Goal: Find specific page/section: Find specific page/section

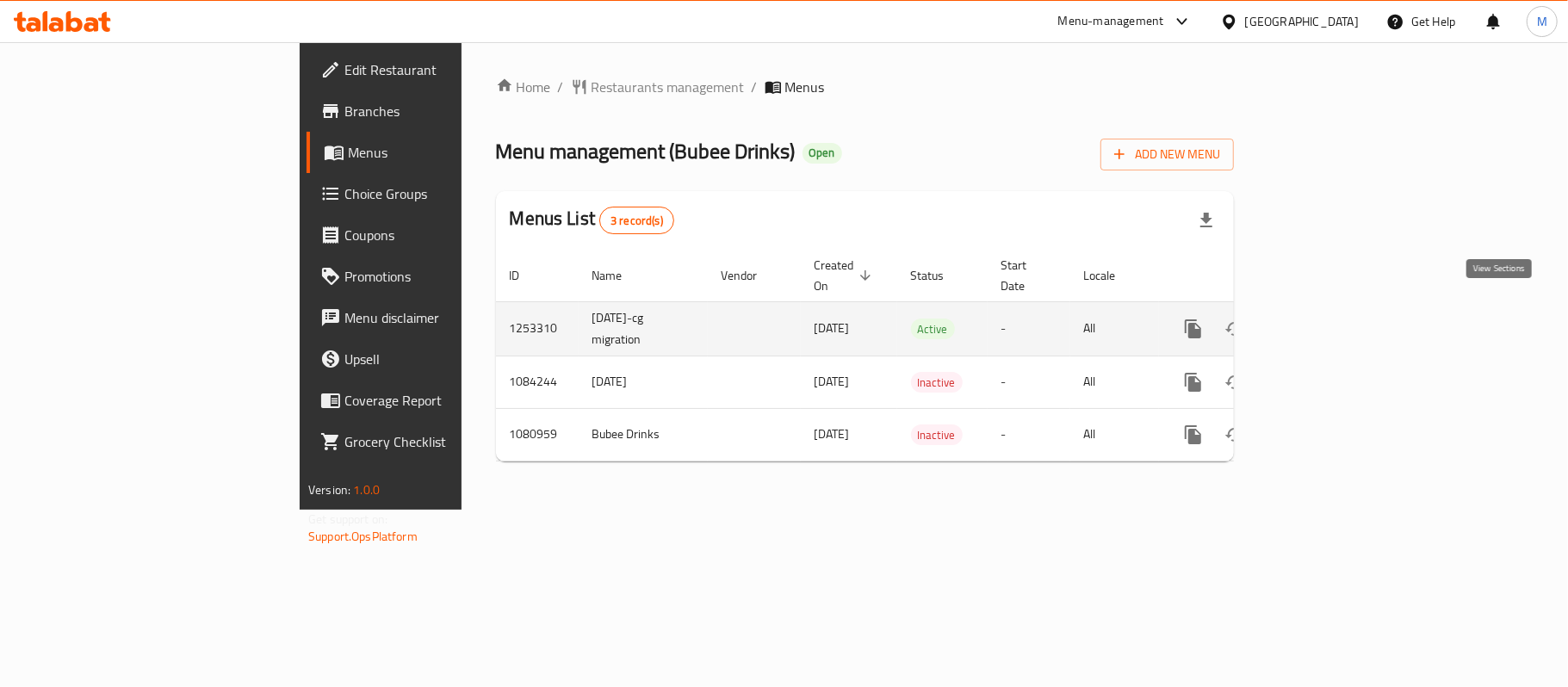
click at [1325, 321] on icon "enhanced table" at bounding box center [1317, 328] width 15 height 15
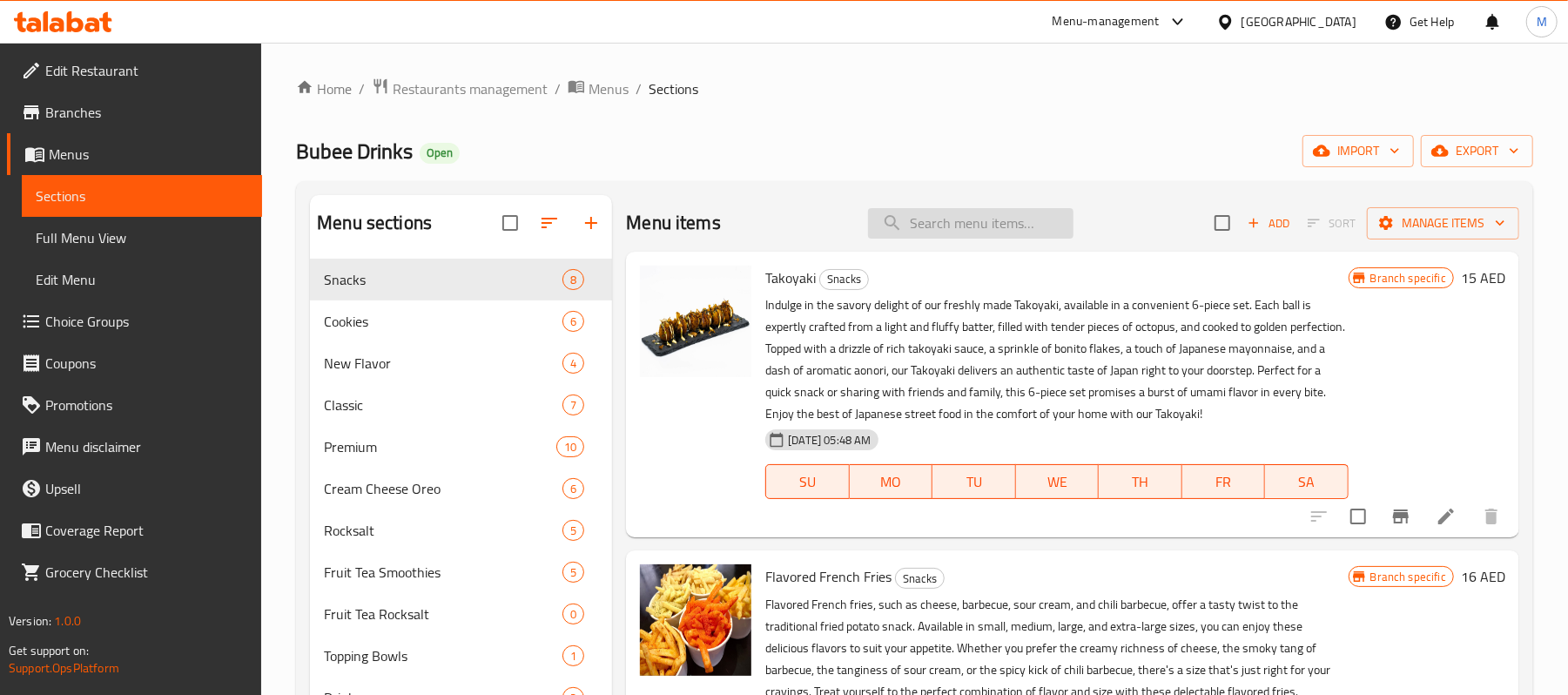
click at [1008, 224] on input "search" at bounding box center [970, 223] width 206 height 31
paste input "BUBEE CLASSIC BUBBLE TEA"
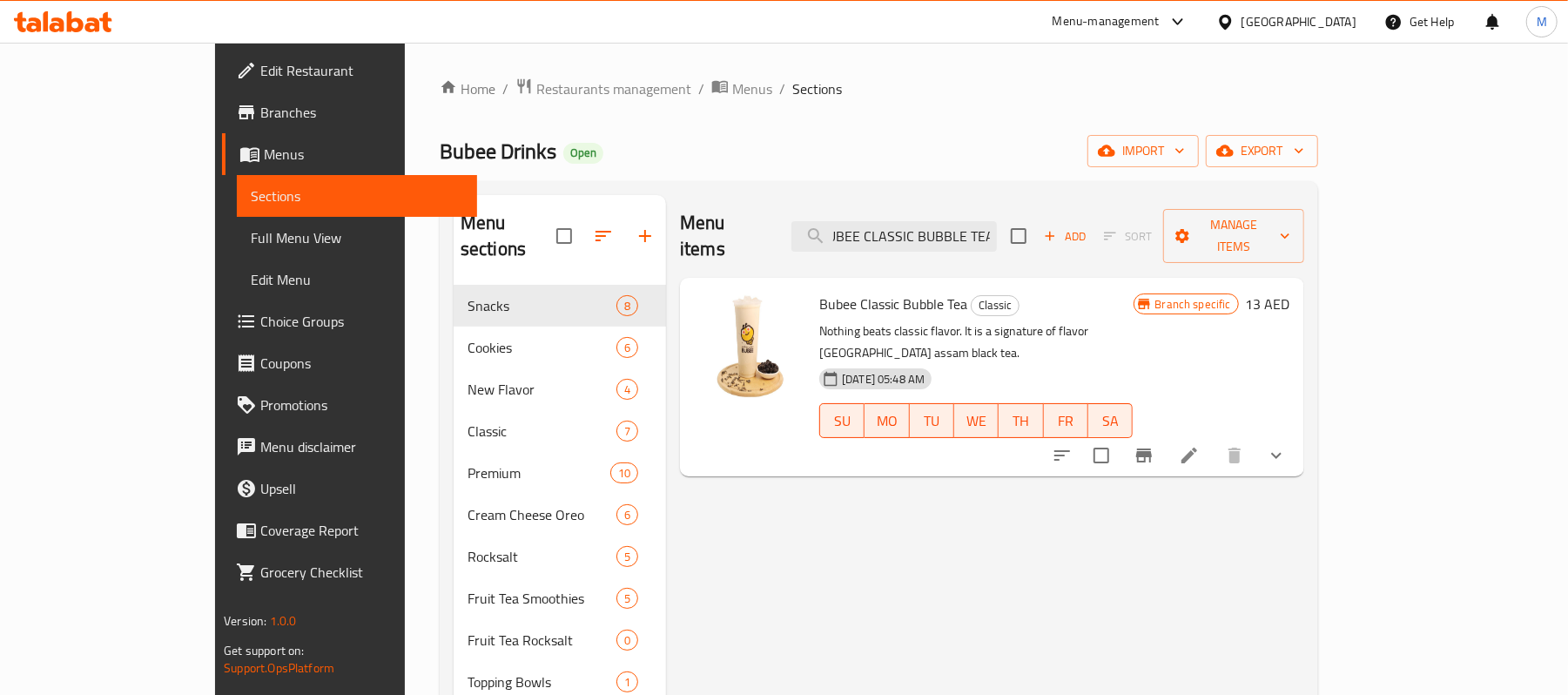
type input "BUBEE CLASSIC BUBBLE TEA"
click at [1287, 445] on icon "show more" at bounding box center [1276, 456] width 21 height 21
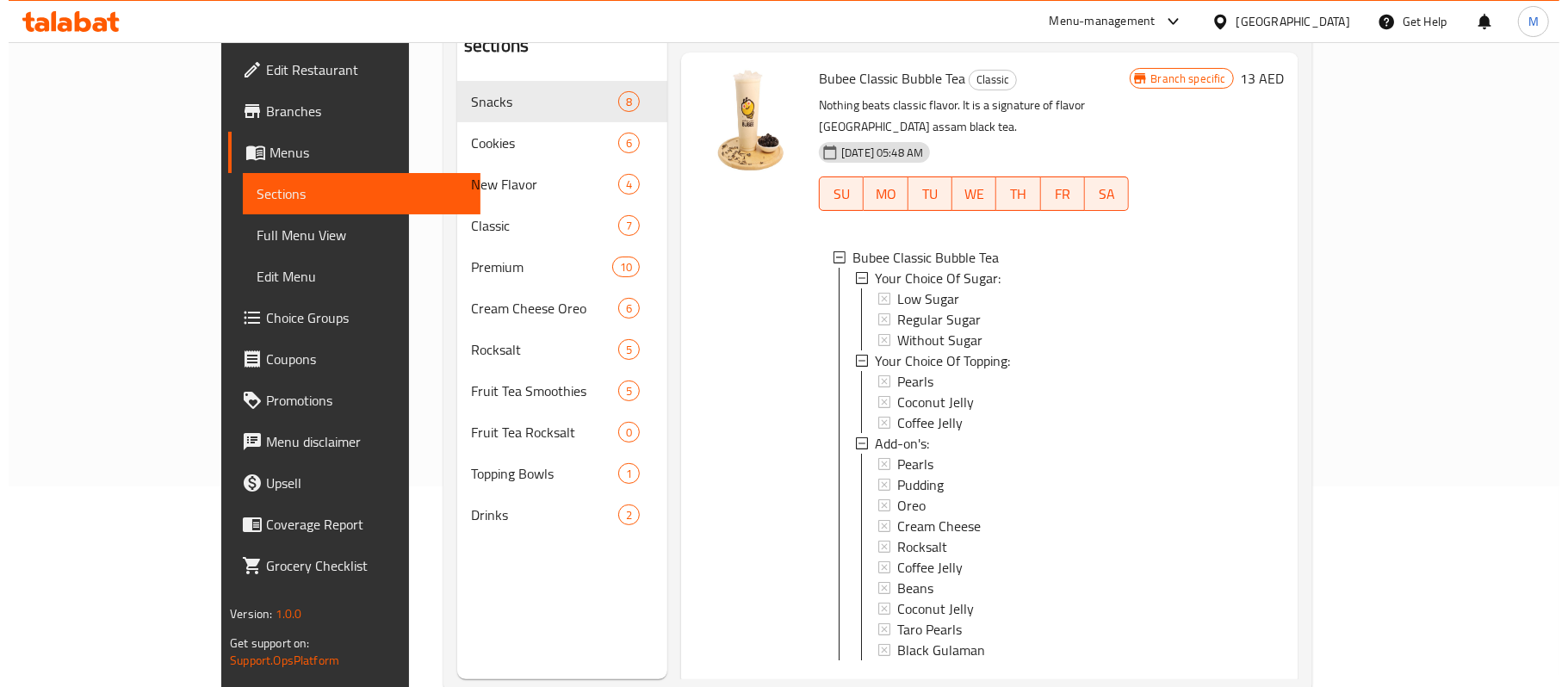
scroll to position [229, 0]
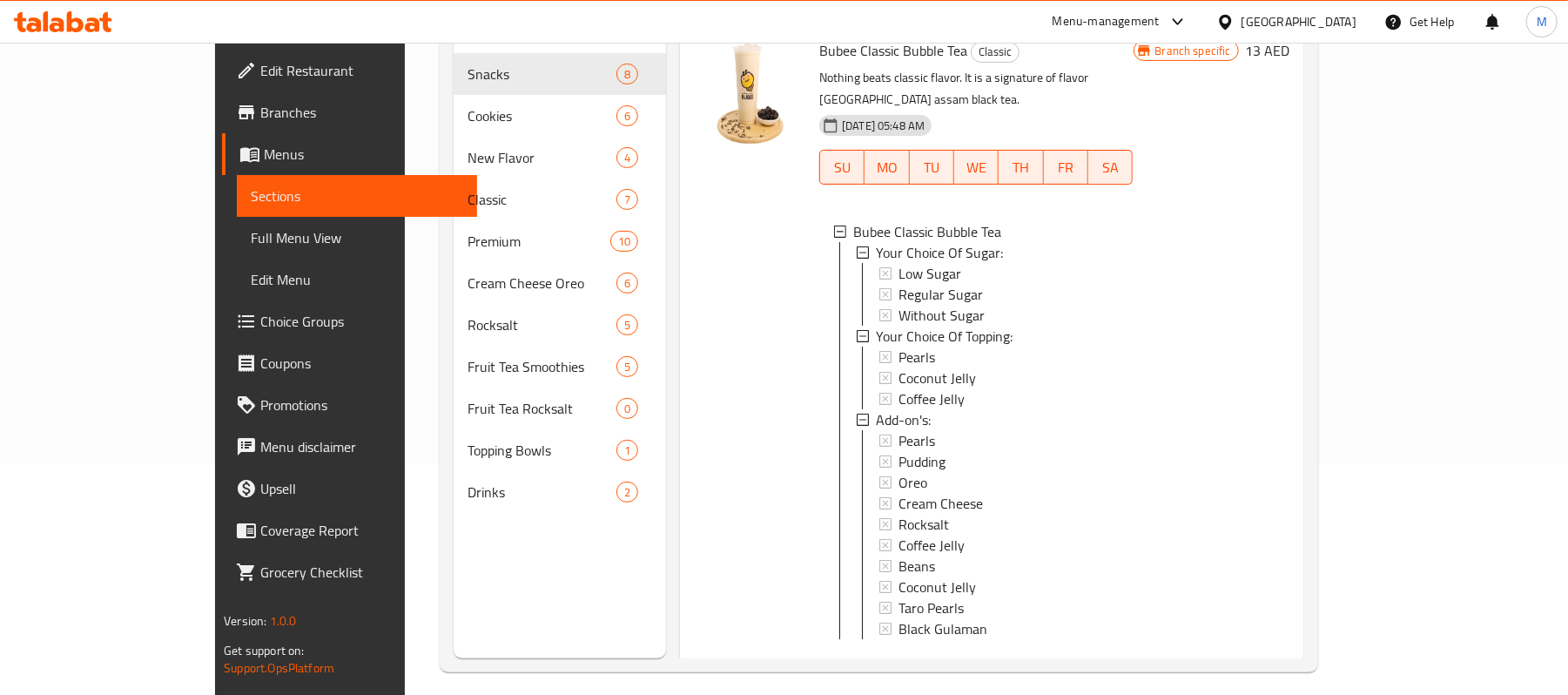
click at [1152, 662] on icon "Branch-specific-item" at bounding box center [1144, 669] width 15 height 14
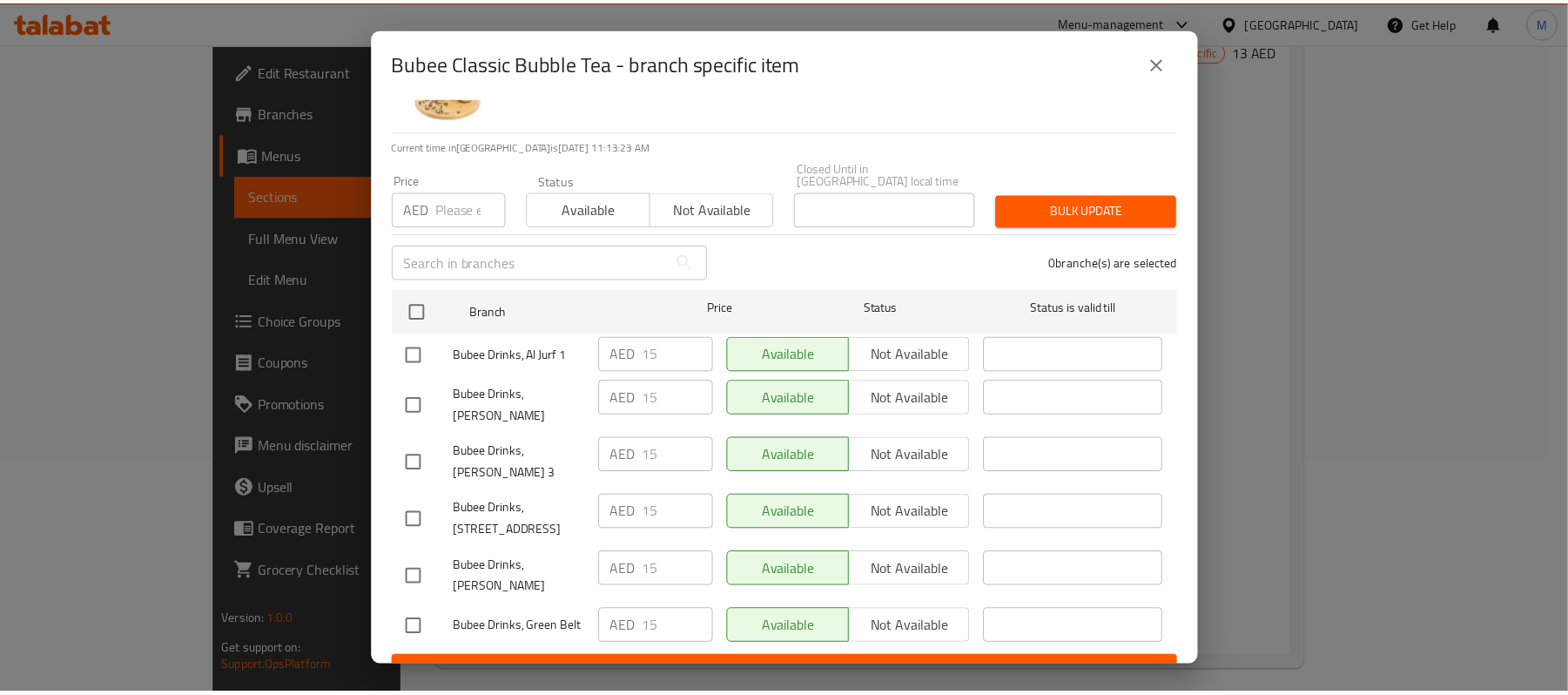
scroll to position [0, 0]
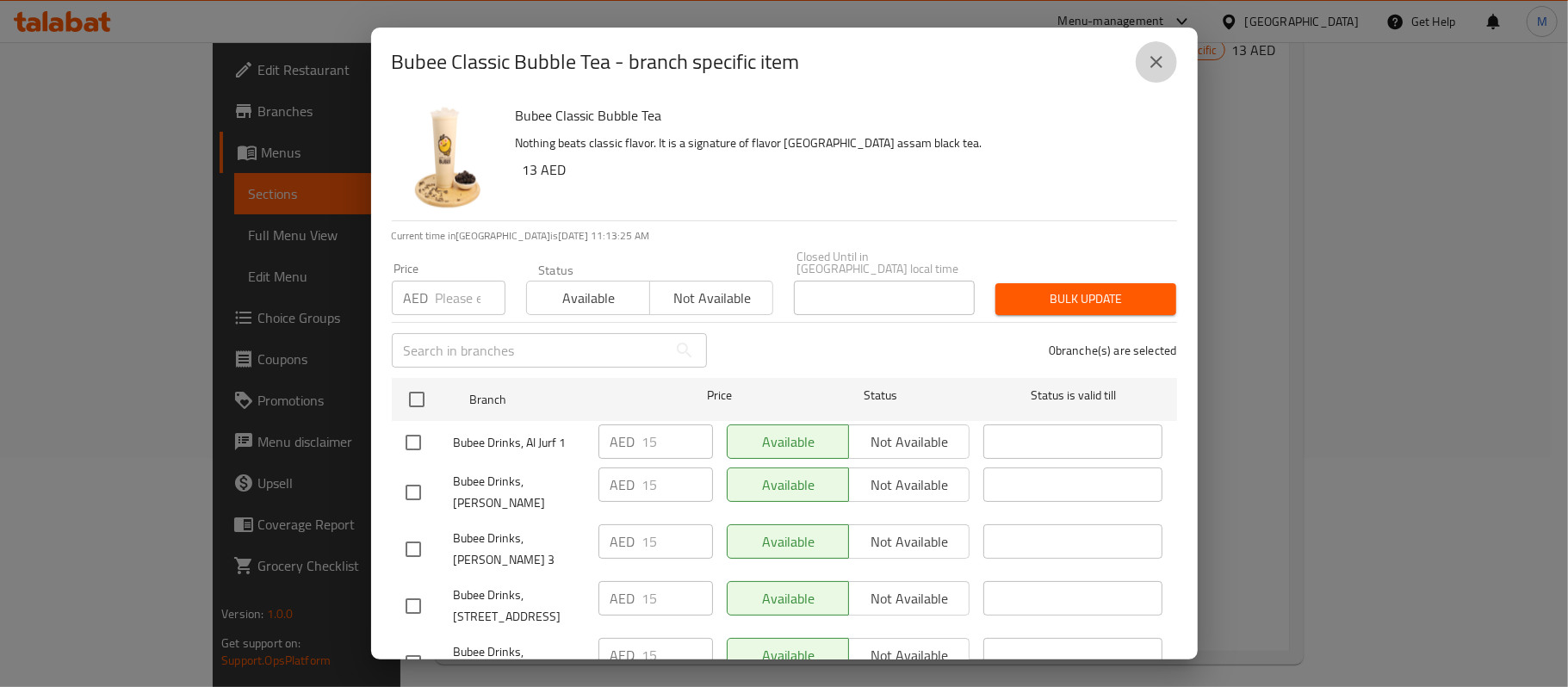
click at [1147, 74] on button "close" at bounding box center [1156, 62] width 42 height 42
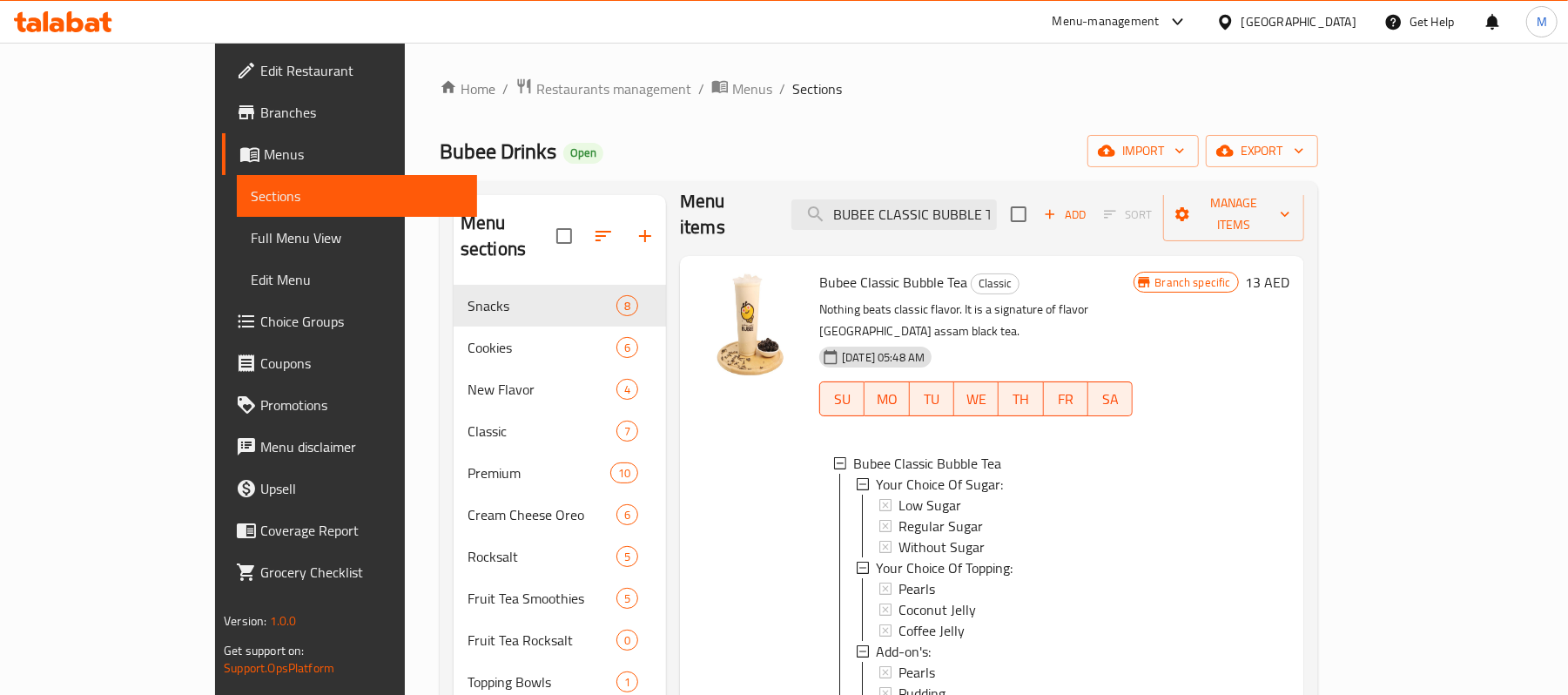
drag, startPoint x: 61, startPoint y: 112, endPoint x: 72, endPoint y: 120, distance: 13.6
click at [260, 112] on span "Branches" at bounding box center [362, 112] width 203 height 21
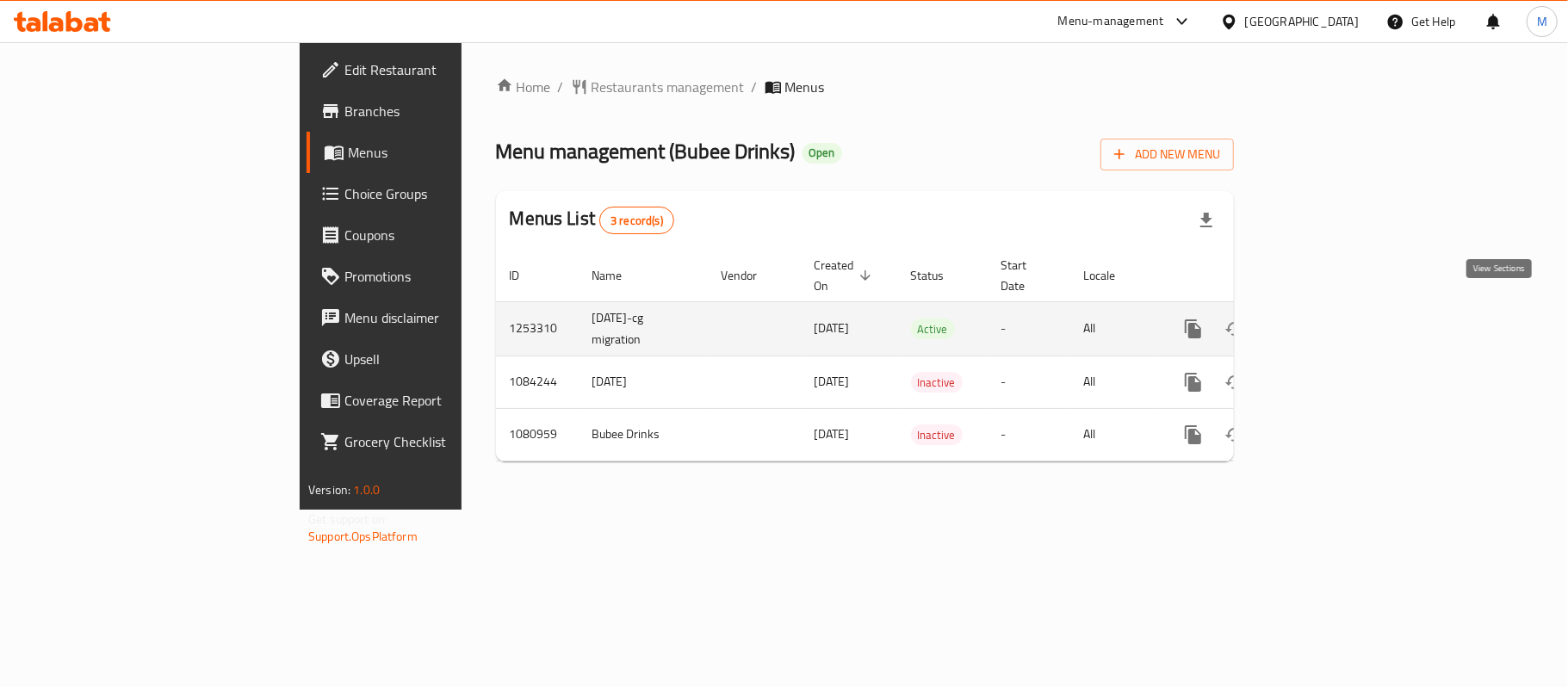
click at [1338, 308] on link "enhanced table" at bounding box center [1317, 329] width 42 height 42
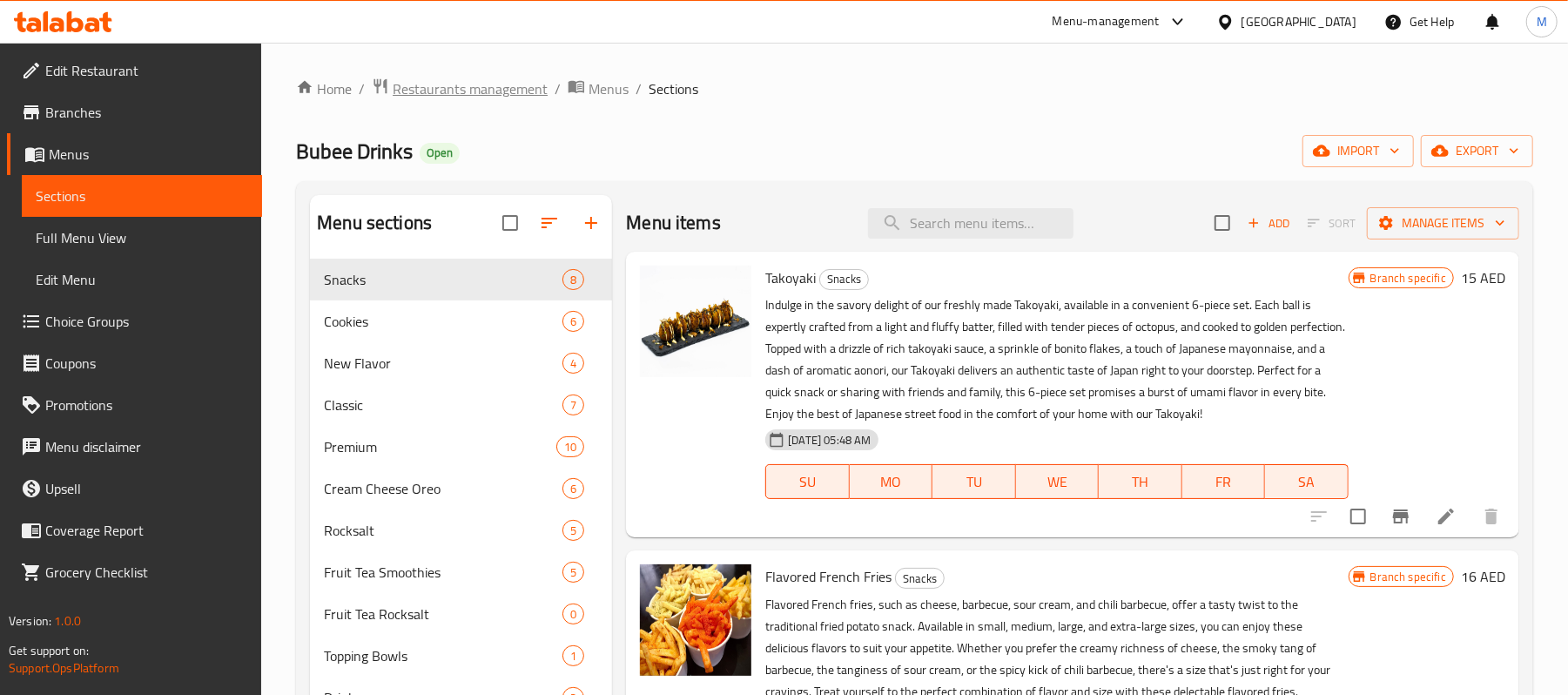
click at [465, 84] on span "Restaurants management" at bounding box center [470, 89] width 155 height 21
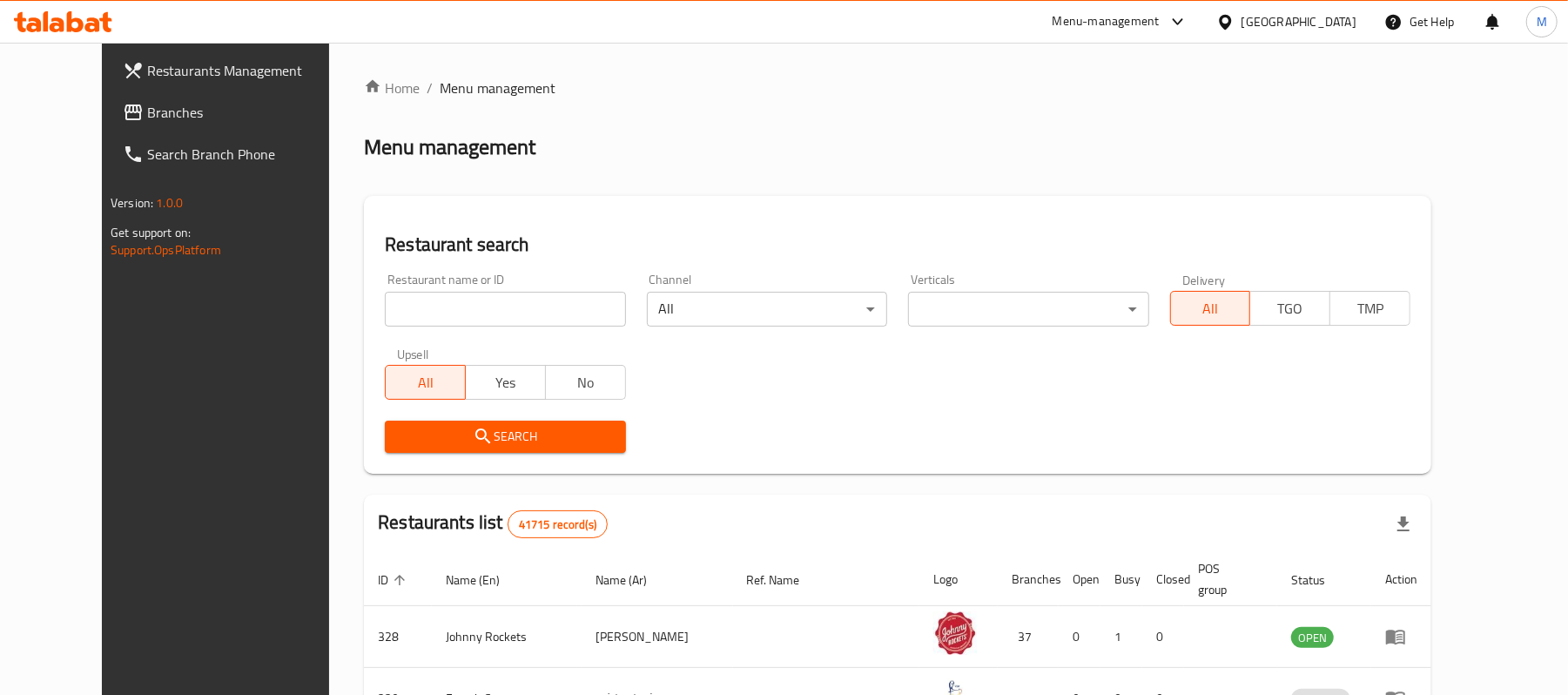
click at [394, 311] on input "search" at bounding box center [504, 309] width 240 height 34
paste input "629452"
type input "629452"
click button "Search" at bounding box center [504, 437] width 240 height 33
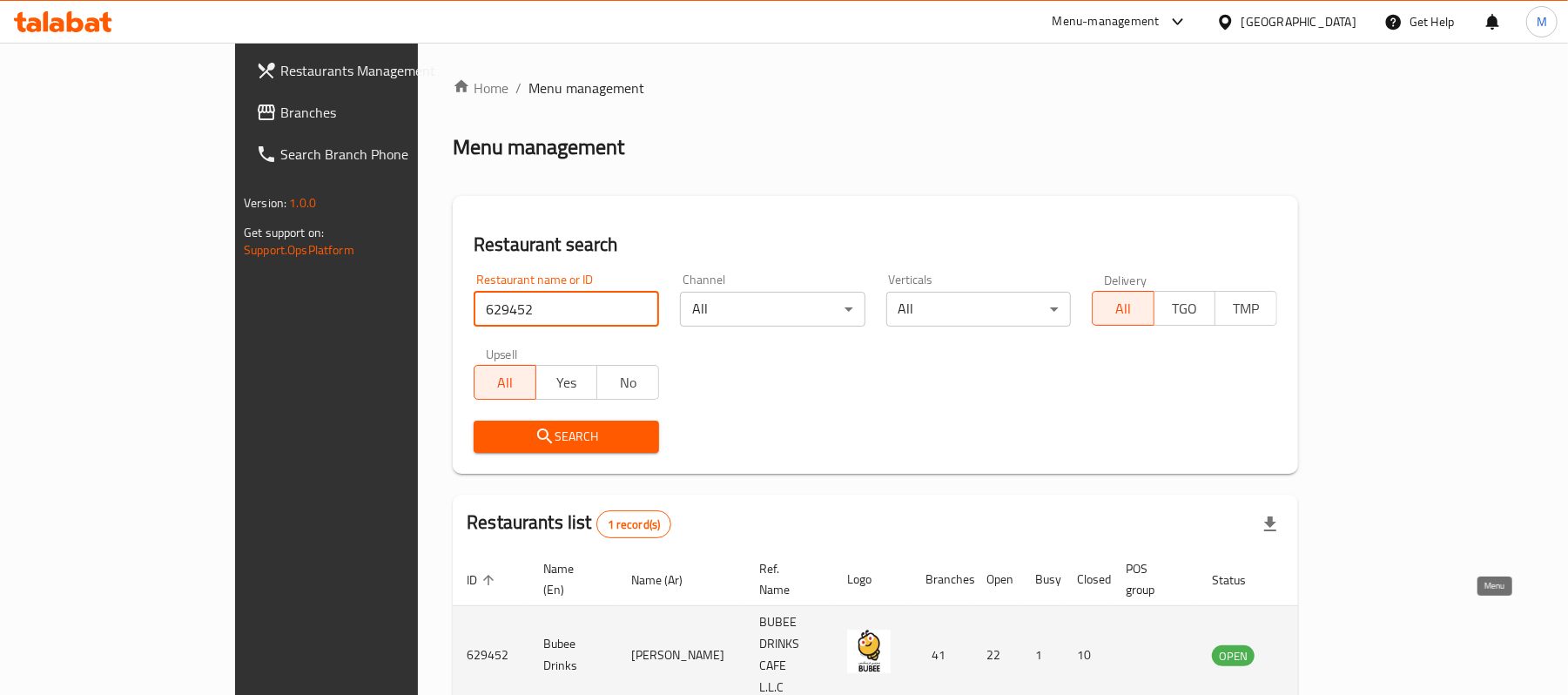
click at [1336, 644] on link "enhanced table" at bounding box center [1319, 655] width 33 height 21
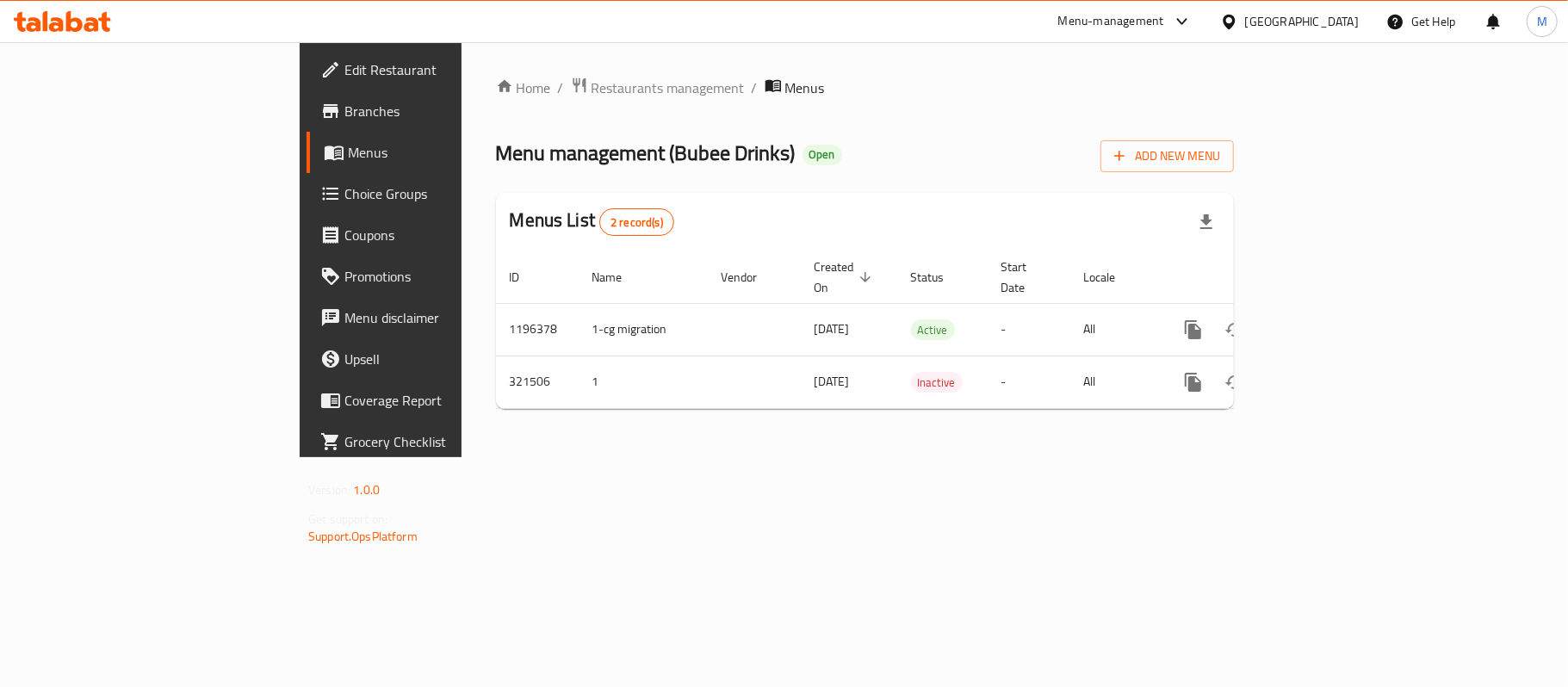
click at [344, 109] on span "Branches" at bounding box center [446, 111] width 203 height 21
